Goal: Ask a question

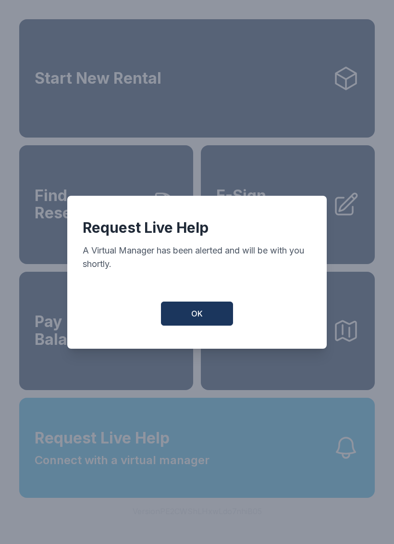
click at [199, 317] on span "OK" at bounding box center [197, 314] width 12 height 12
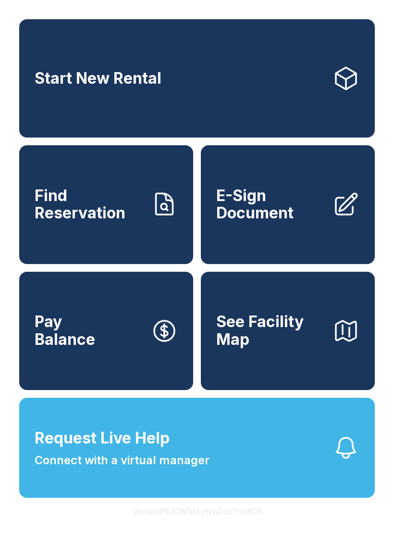
click at [216, 473] on button "Request Live Help Connect with a virtual manager" at bounding box center [197, 448] width 356 height 100
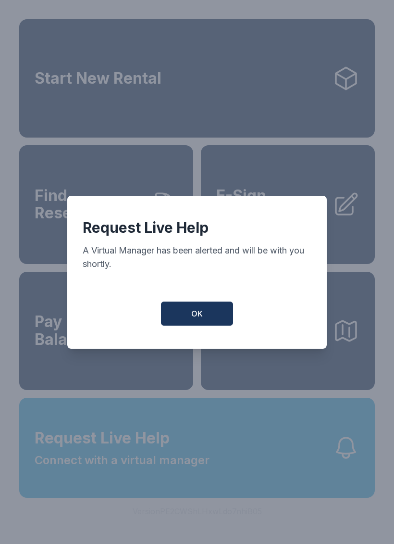
click at [235, 485] on div "Request Live Help A Virtual Manager has been alerted and will be with you short…" at bounding box center [197, 272] width 394 height 544
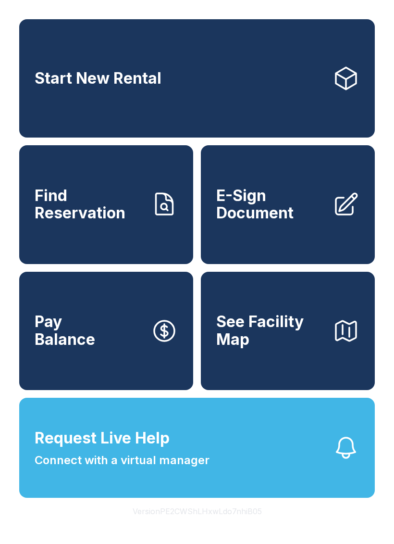
click at [218, 477] on button "Request Live Help Connect with a virtual manager" at bounding box center [197, 448] width 356 height 100
click at [224, 481] on div "Request Live Help A Virtual Manager has been alerted and will be with you short…" at bounding box center [197, 272] width 394 height 544
click at [258, 494] on button "Request Live Help Connect with a virtual manager" at bounding box center [197, 448] width 356 height 100
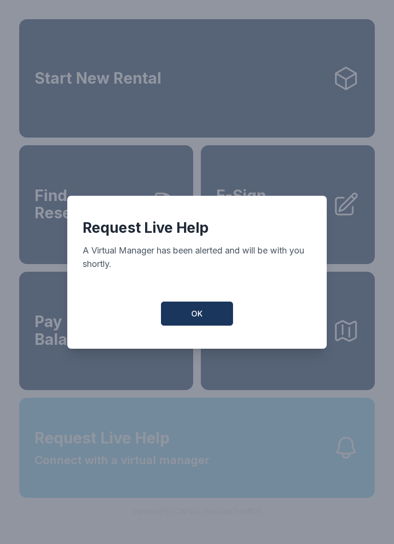
click at [258, 494] on div "Request Live Help A Virtual Manager has been alerted and will be with you short…" at bounding box center [197, 272] width 394 height 544
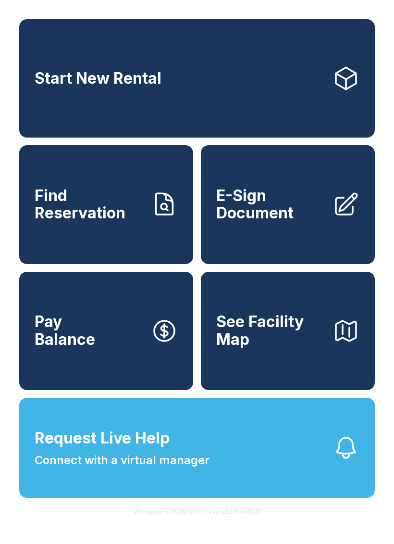
click at [235, 467] on button "Request Live Help Connect with a virtual manager" at bounding box center [197, 448] width 356 height 100
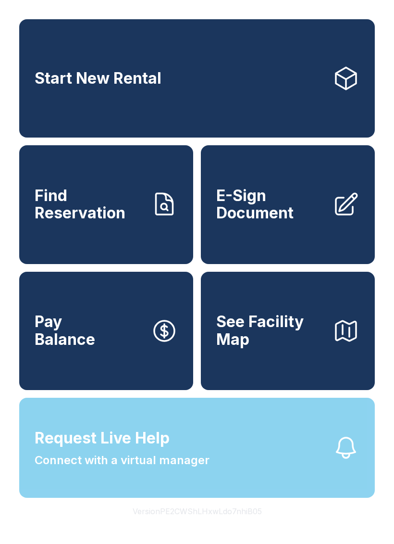
click at [235, 467] on div "Request Live Help A Virtual Manager has been alerted and will be with you short…" at bounding box center [197, 272] width 394 height 544
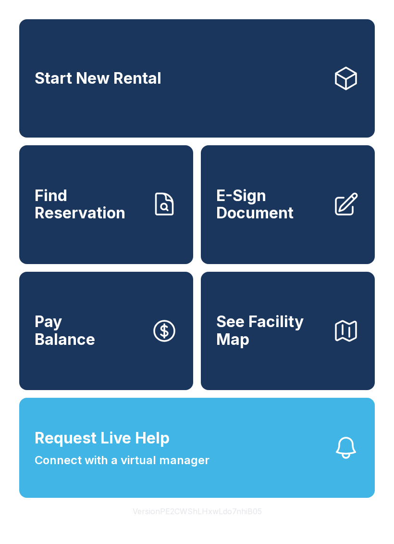
click at [268, 478] on button "Request Live Help Connect with a virtual manager" at bounding box center [197, 448] width 356 height 100
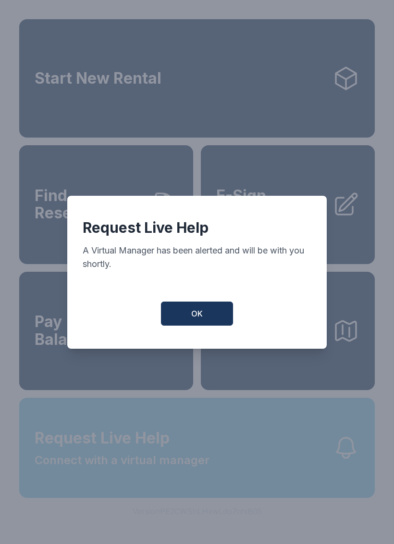
click at [268, 478] on div "Request Live Help A Virtual Manager has been alerted and will be with you short…" at bounding box center [197, 272] width 394 height 544
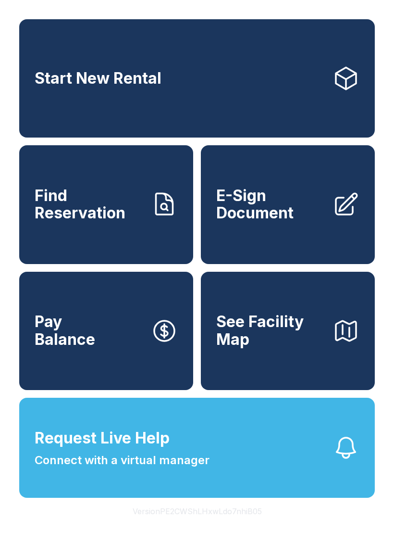
click at [129, 450] on span "Request Live Help" at bounding box center [102, 438] width 135 height 23
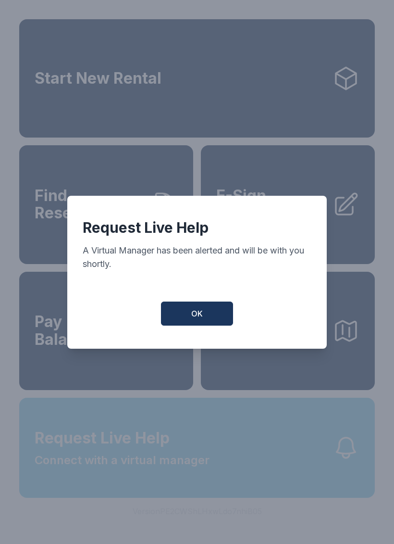
click at [129, 459] on div "Request Live Help A Virtual Manager has been alerted and will be with you short…" at bounding box center [197, 272] width 394 height 544
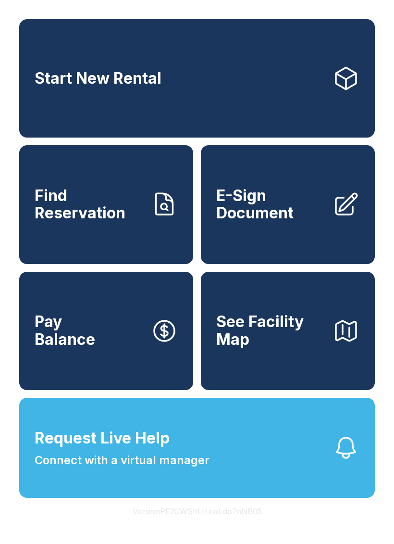
click at [162, 450] on span "Request Live Help" at bounding box center [102, 438] width 135 height 23
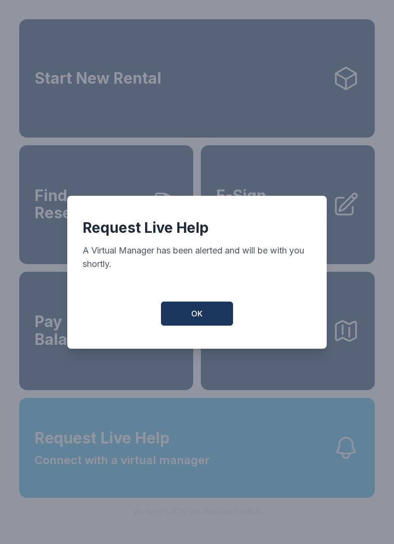
click at [210, 317] on button "OK" at bounding box center [197, 314] width 72 height 24
